Goal: Connect with others: Establish contact or relationships with other users

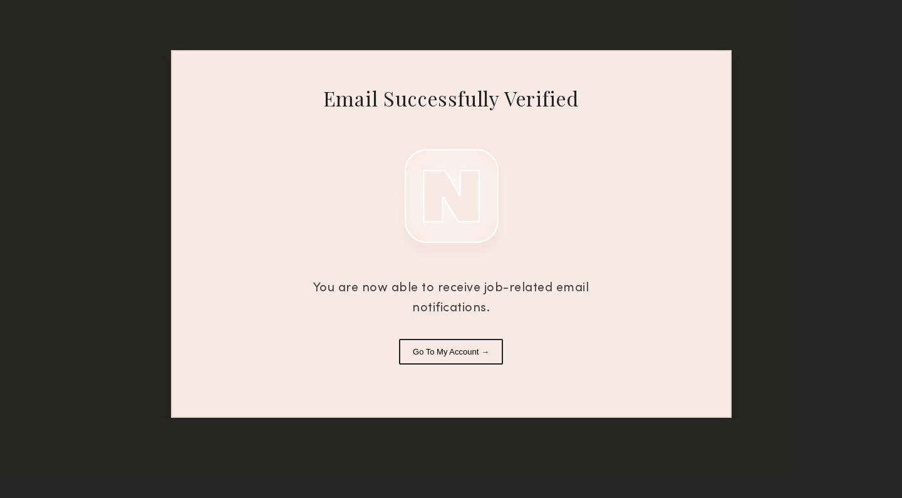
click at [448, 356] on button "Go To My Account →" at bounding box center [451, 352] width 104 height 26
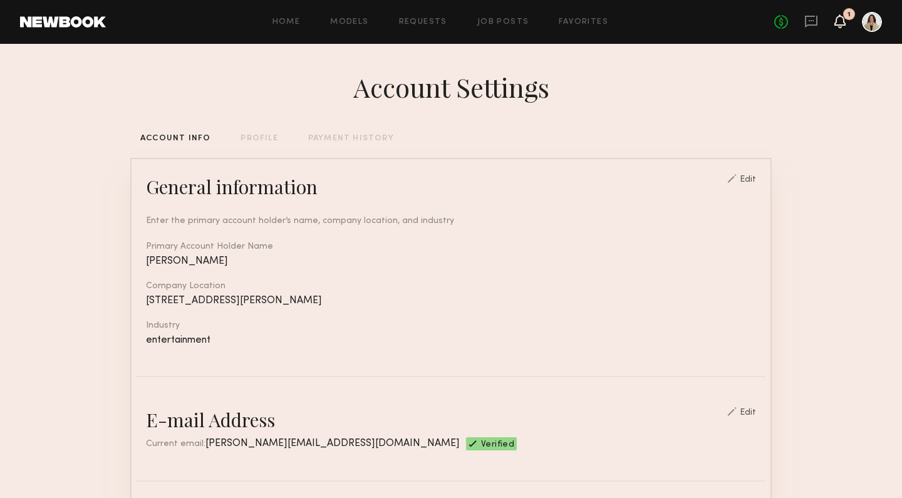
click at [840, 23] on icon at bounding box center [840, 20] width 10 height 9
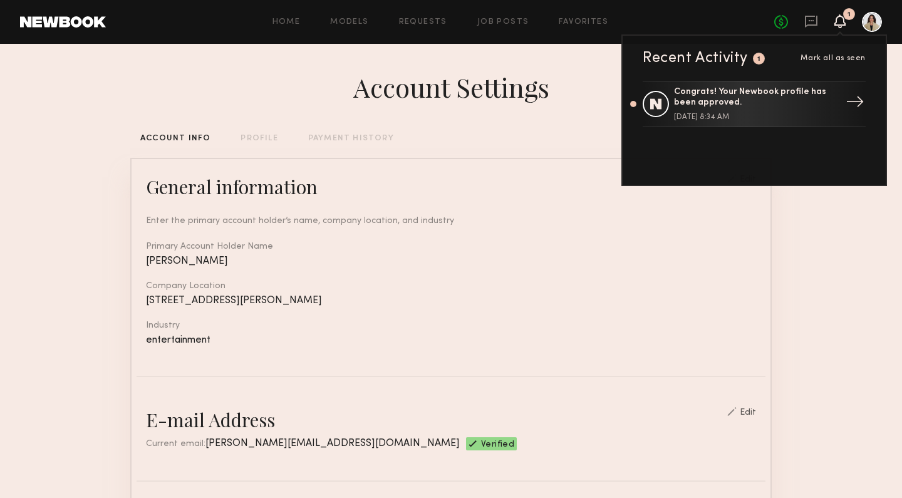
click at [725, 105] on div "Congrats! Your Newbook profile has been approved." at bounding box center [755, 97] width 163 height 21
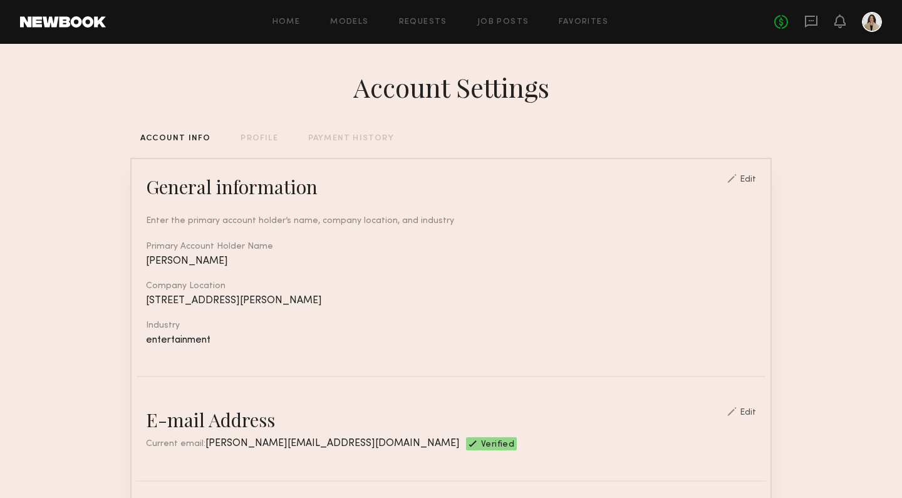
click at [870, 26] on div at bounding box center [872, 22] width 20 height 20
click at [585, 28] on div "Home Models Requests Job Posts Favorites Sign Out No fees up to $5,000" at bounding box center [494, 22] width 776 height 20
click at [580, 16] on div "Home Models Requests Job Posts Favorites Sign Out No fees up to $5,000" at bounding box center [494, 22] width 776 height 20
click at [579, 18] on link "Favorites" at bounding box center [582, 22] width 49 height 8
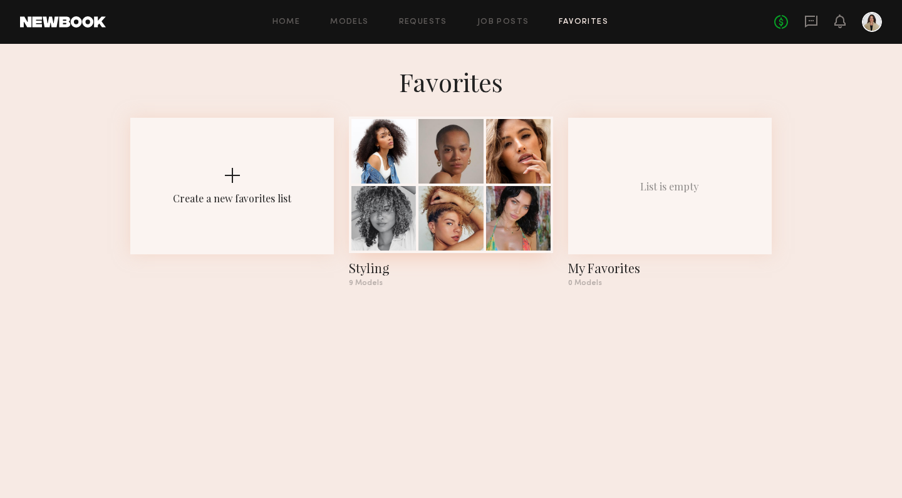
click at [394, 159] on div at bounding box center [383, 151] width 64 height 64
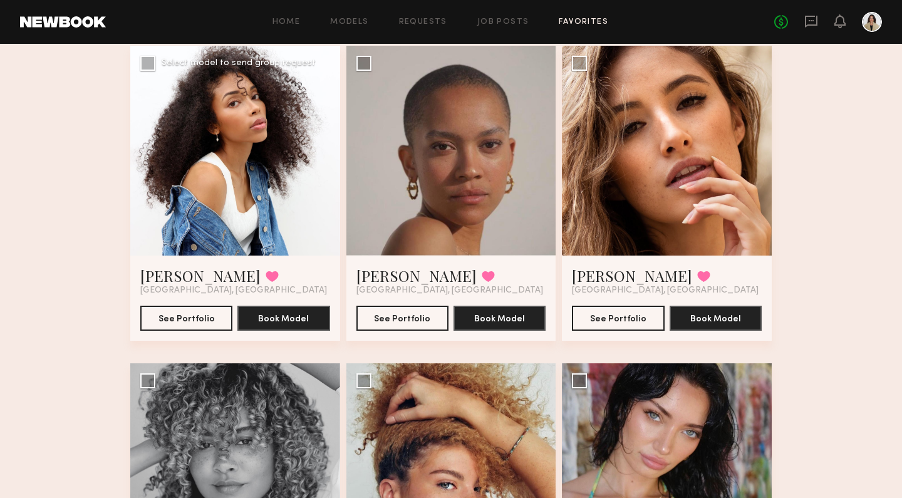
scroll to position [109, 0]
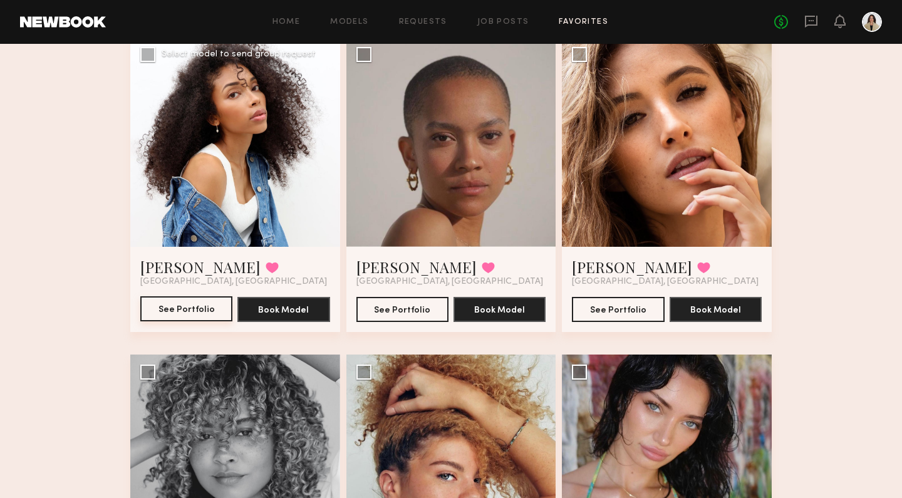
click at [203, 308] on button "See Portfolio" at bounding box center [186, 308] width 92 height 25
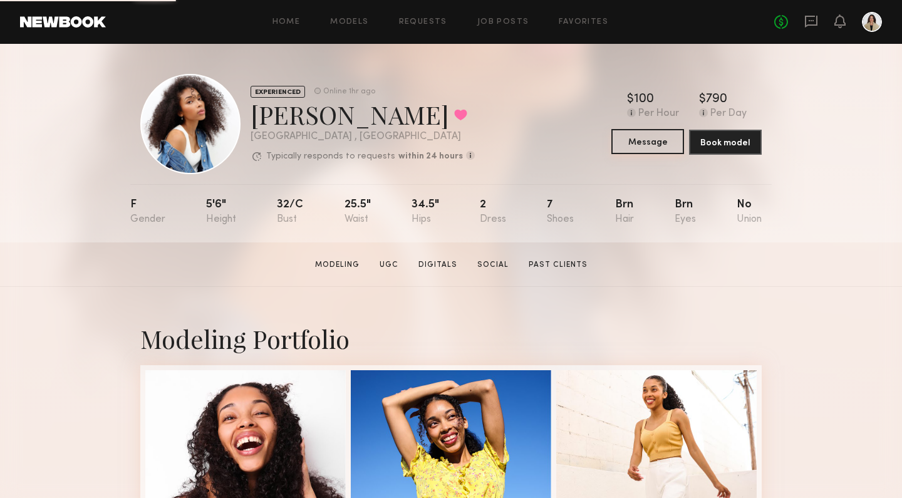
click at [640, 145] on button "Message" at bounding box center [647, 141] width 73 height 25
